Goal: Task Accomplishment & Management: Use online tool/utility

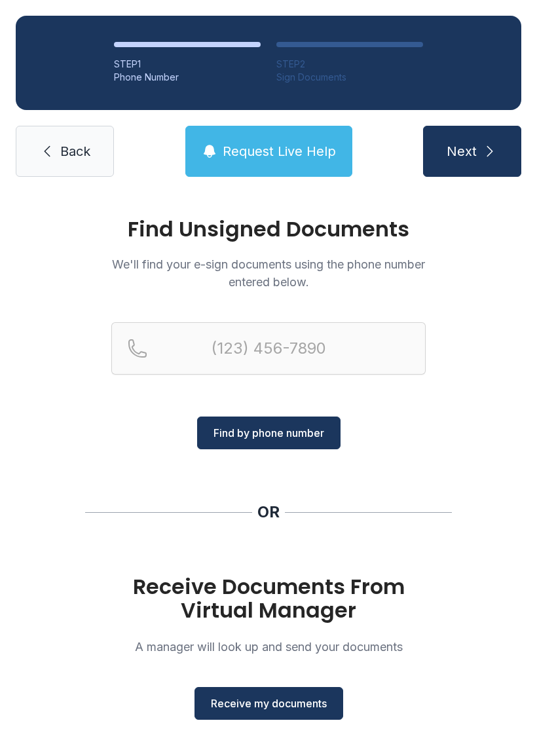
click at [239, 703] on span "Receive my documents" at bounding box center [269, 704] width 116 height 16
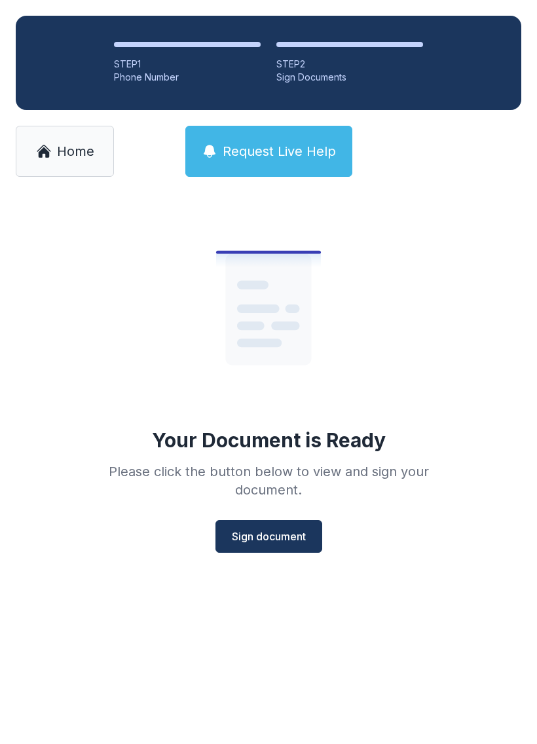
click at [281, 533] on span "Sign document" at bounding box center [269, 537] width 74 height 16
click at [37, 138] on link "Home" at bounding box center [65, 151] width 98 height 51
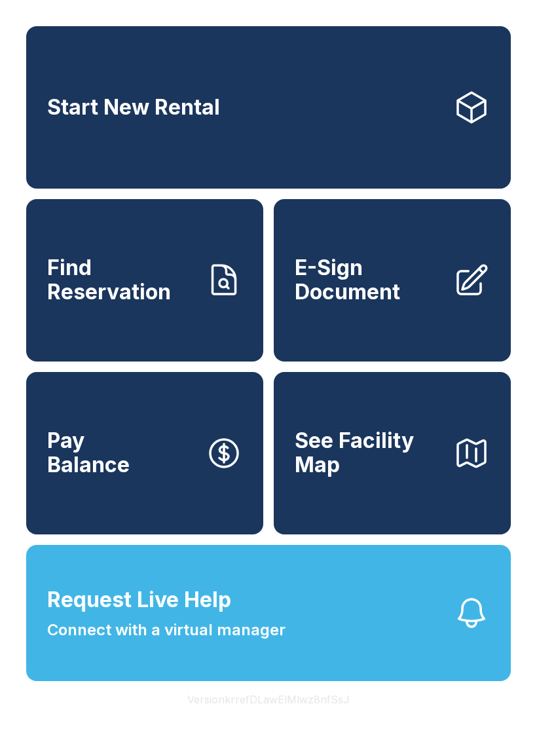
click at [337, 292] on span "E-Sign Document" at bounding box center [369, 280] width 148 height 48
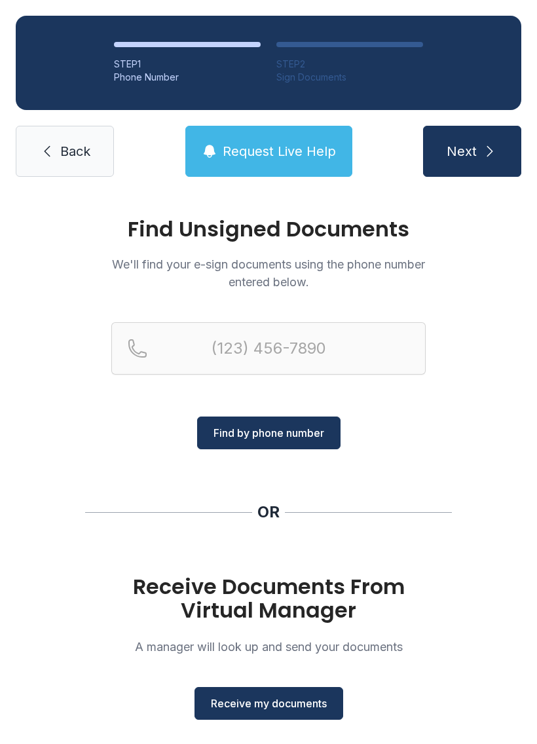
click at [250, 701] on span "Receive my documents" at bounding box center [269, 704] width 116 height 16
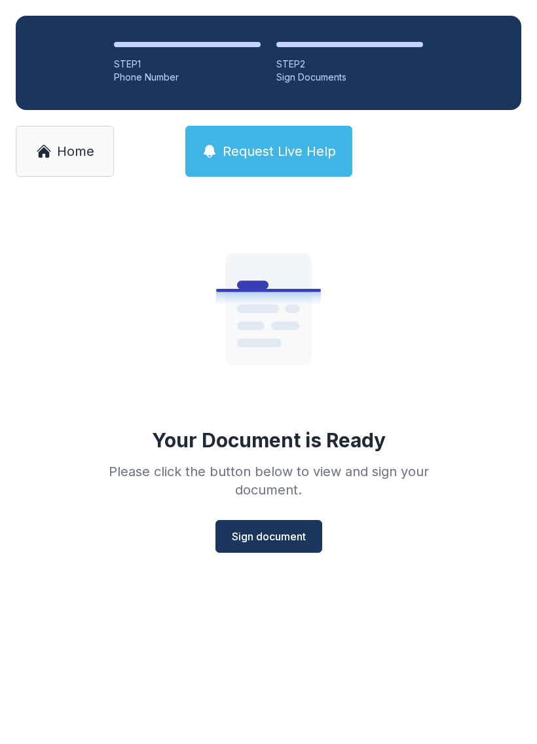
click at [259, 533] on span "Sign document" at bounding box center [269, 537] width 74 height 16
